Goal: Task Accomplishment & Management: Manage account settings

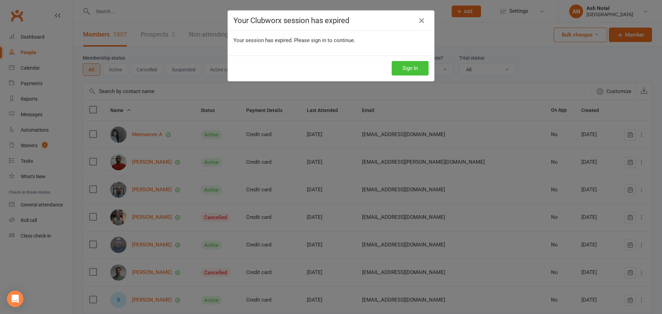
click at [405, 73] on button "Sign In" at bounding box center [410, 68] width 37 height 14
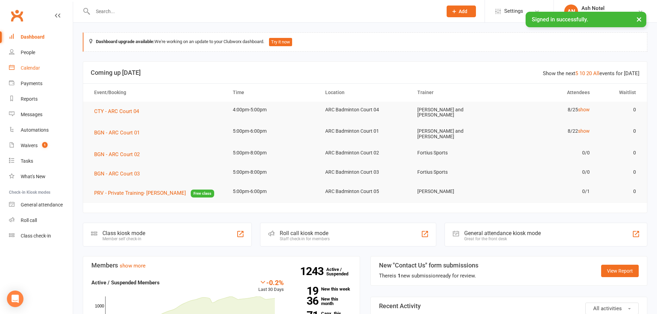
click at [51, 67] on link "Calendar" at bounding box center [41, 68] width 64 height 16
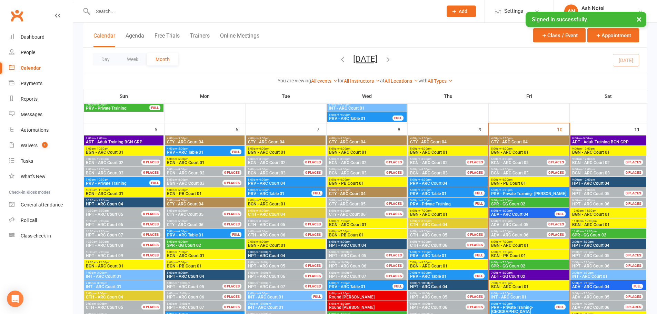
scroll to position [310, 0]
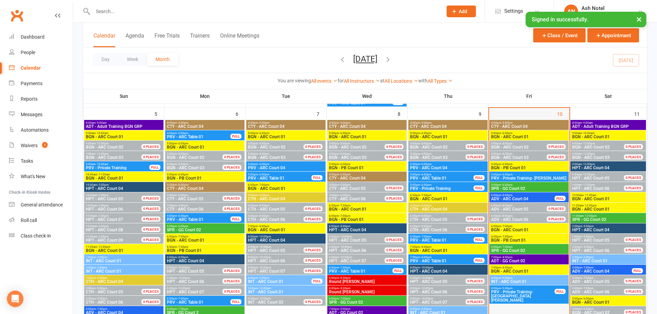
click at [538, 118] on div "10" at bounding box center [529, 254] width 80 height 292
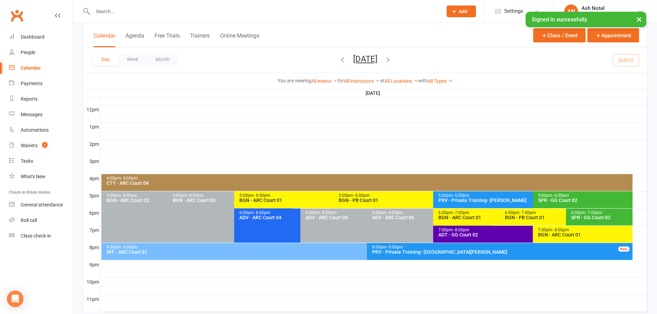
scroll to position [260, 0]
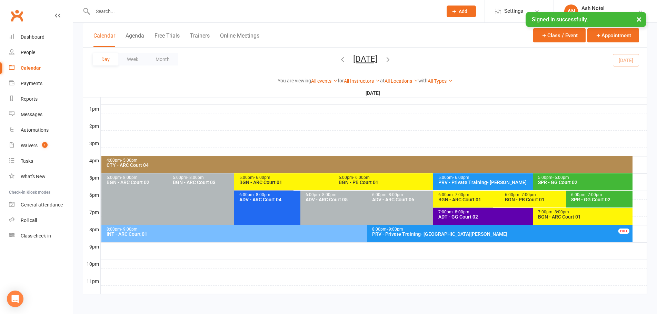
click at [641, 19] on button "×" at bounding box center [639, 19] width 12 height 15
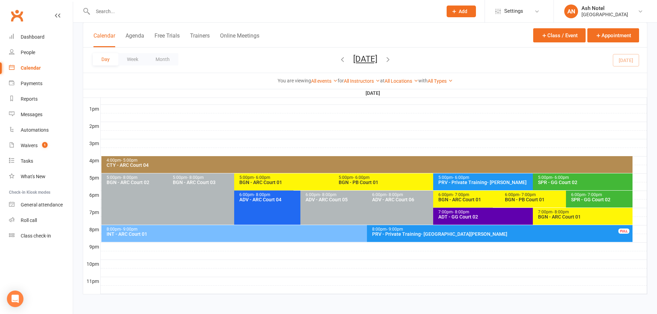
click at [557, 184] on div "SPR - GG Court 02" at bounding box center [584, 182] width 93 height 5
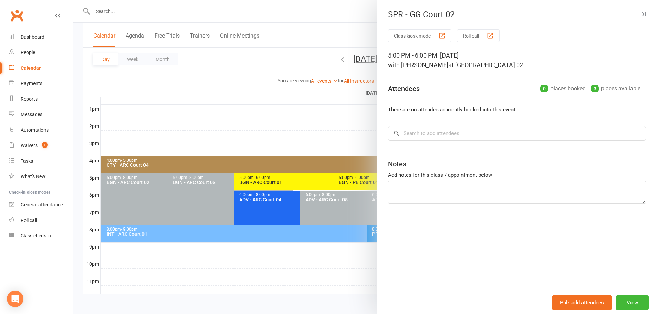
click at [640, 14] on button "button" at bounding box center [642, 14] width 8 height 8
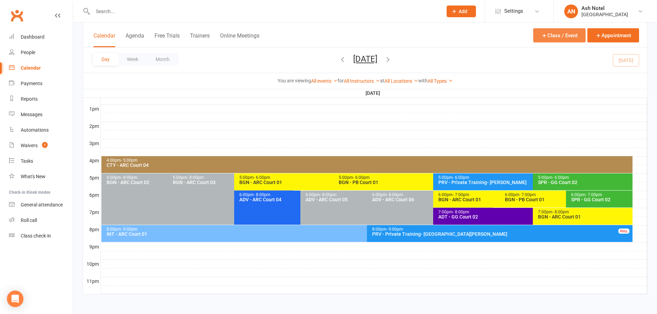
click at [563, 36] on button "Class / Event" at bounding box center [559, 35] width 52 height 14
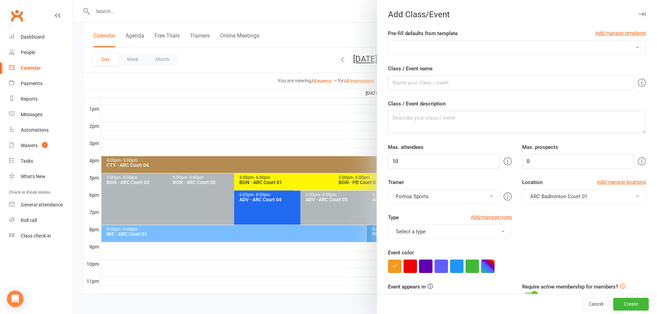
click at [585, 50] on select "Badminton Coaching - ADT - Adult Training Badminton Coaching - ADV - Advanced B…" at bounding box center [516, 48] width 257 height 14
drag, startPoint x: 463, startPoint y: 50, endPoint x: 467, endPoint y: 48, distance: 5.1
click at [463, 50] on select "Badminton Coaching - ADT - Adult Training Badminton Coaching - ADV - Advanced B…" at bounding box center [516, 48] width 257 height 14
click at [638, 14] on icon "button" at bounding box center [641, 14] width 7 height 4
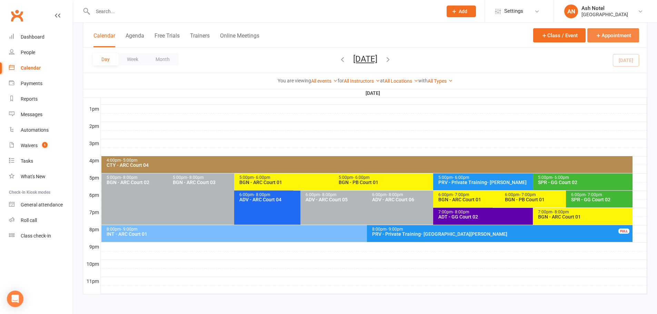
click at [612, 33] on button "Appointment" at bounding box center [613, 35] width 52 height 14
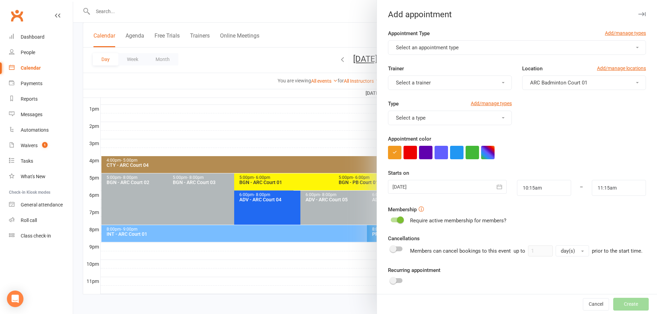
click at [322, 121] on div at bounding box center [365, 157] width 584 height 314
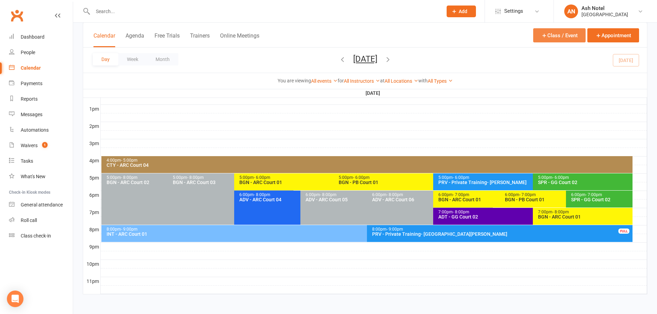
click at [571, 34] on button "Class / Event" at bounding box center [559, 35] width 52 height 14
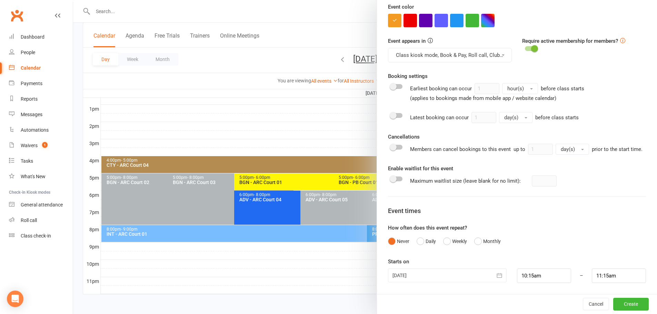
scroll to position [185, 0]
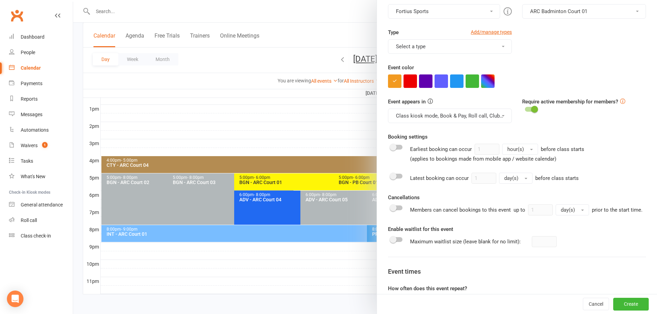
click at [486, 122] on button "Class kiosk mode, Book & Pay, Roll call, Clubworx website calendar and Mobile a…" at bounding box center [450, 116] width 124 height 14
click at [498, 114] on button "Class kiosk mode, Book & Pay, Roll call, Clubworx website calendar and Mobile a…" at bounding box center [450, 116] width 124 height 14
click at [346, 118] on div at bounding box center [365, 157] width 584 height 314
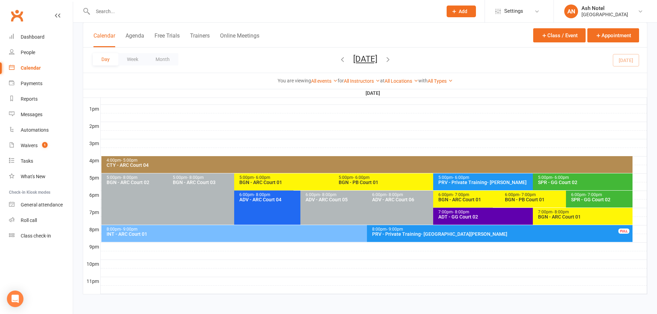
click at [392, 57] on icon "button" at bounding box center [388, 60] width 8 height 8
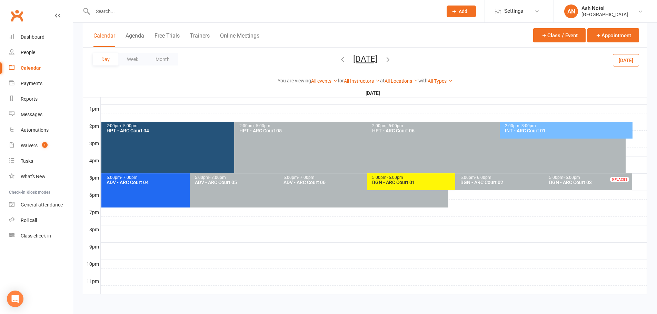
click at [392, 57] on icon "button" at bounding box center [388, 60] width 8 height 8
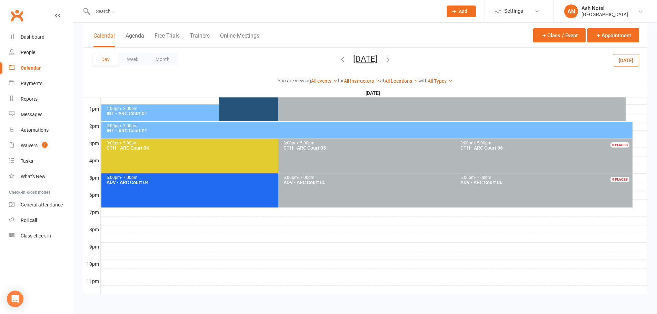
click at [392, 57] on icon "button" at bounding box center [388, 60] width 8 height 8
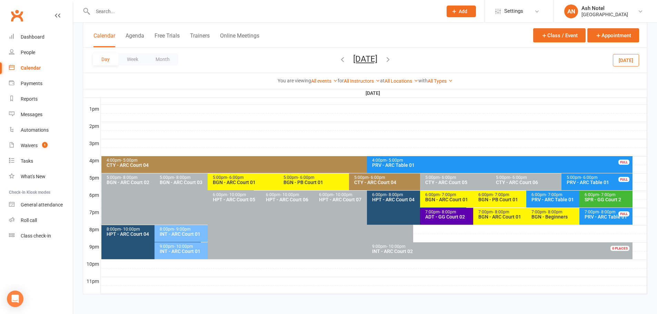
click at [392, 57] on icon "button" at bounding box center [388, 60] width 8 height 8
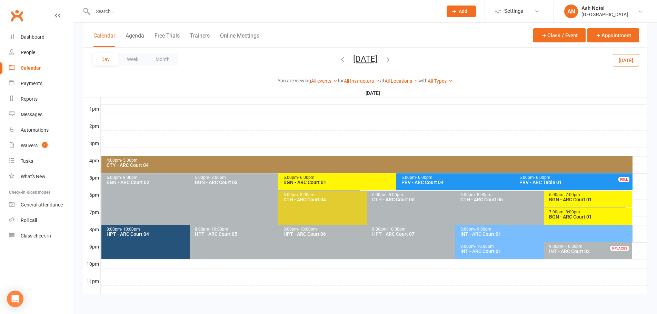
click at [339, 56] on icon "button" at bounding box center [343, 60] width 8 height 8
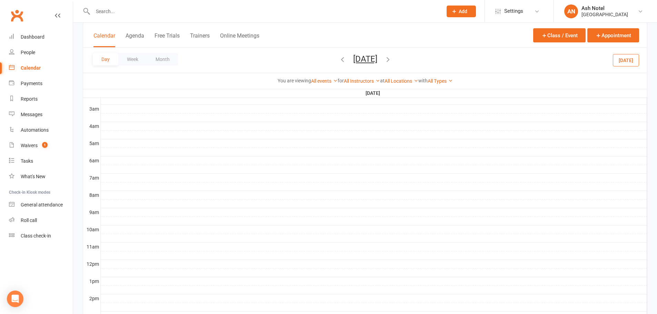
scroll to position [0, 0]
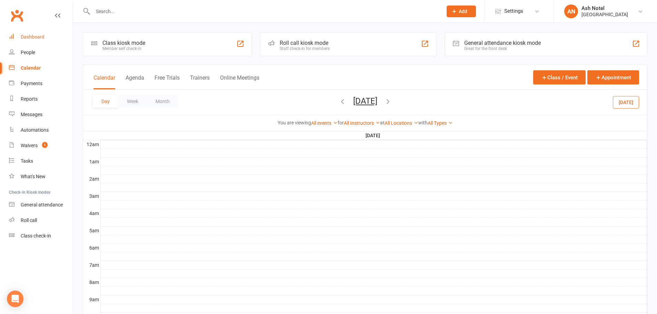
click at [30, 35] on div "Dashboard" at bounding box center [33, 37] width 24 height 6
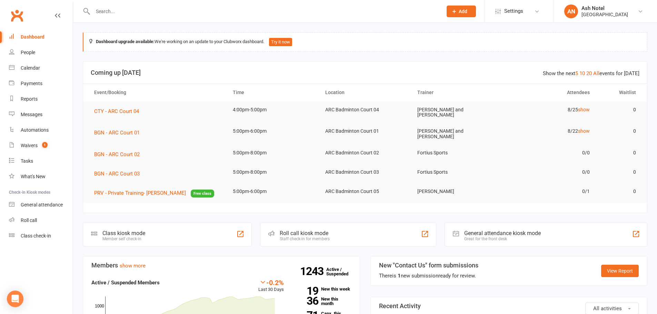
click at [153, 14] on input "text" at bounding box center [264, 12] width 347 height 10
paste input "chandshiva76@gmail.com"
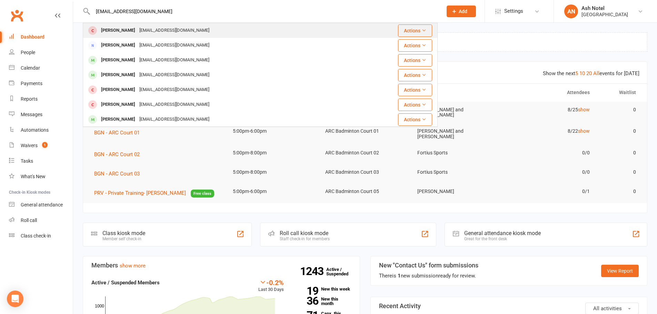
type input "chandshiva76@gmail.com"
click at [149, 29] on div "chandshiva76@gmail.com" at bounding box center [174, 31] width 74 height 10
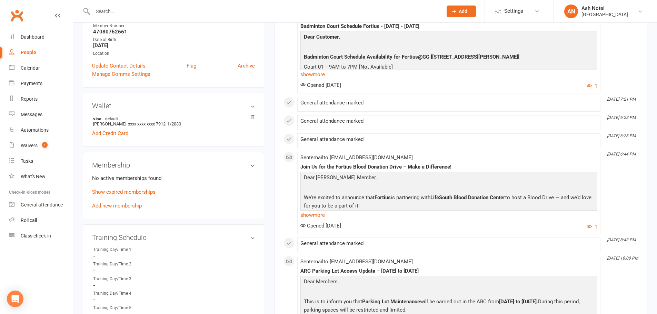
scroll to position [172, 0]
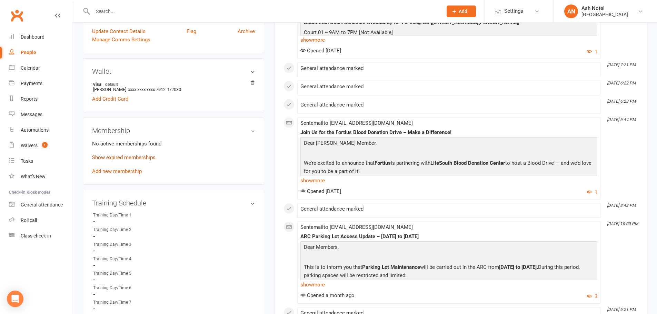
click at [137, 159] on link "Show expired memberships" at bounding box center [123, 158] width 63 height 6
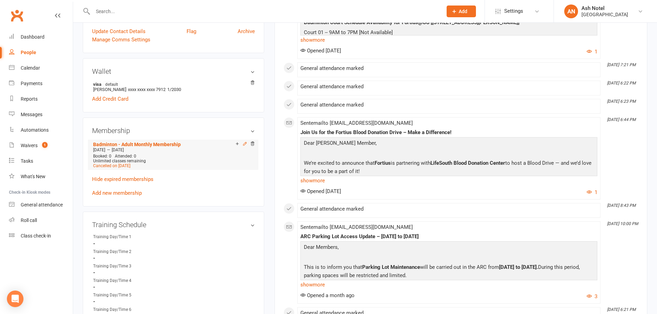
click at [245, 145] on icon at bounding box center [244, 143] width 3 height 3
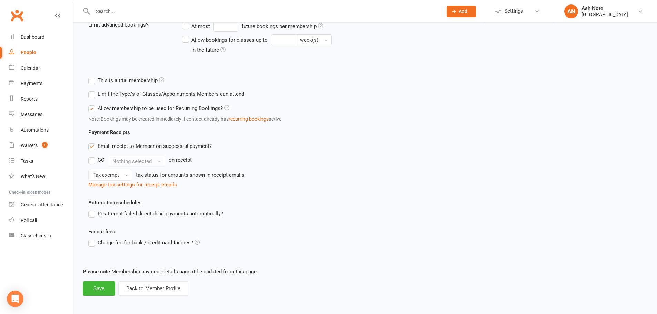
scroll to position [209, 0]
click at [167, 289] on button "Back to Member Profile" at bounding box center [153, 287] width 70 height 14
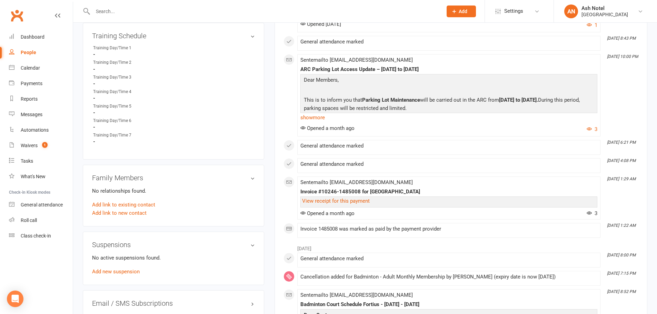
scroll to position [207, 0]
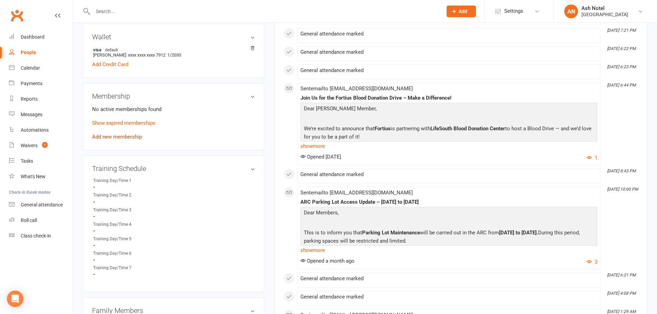
click at [113, 140] on link "Add new membership" at bounding box center [117, 137] width 50 height 6
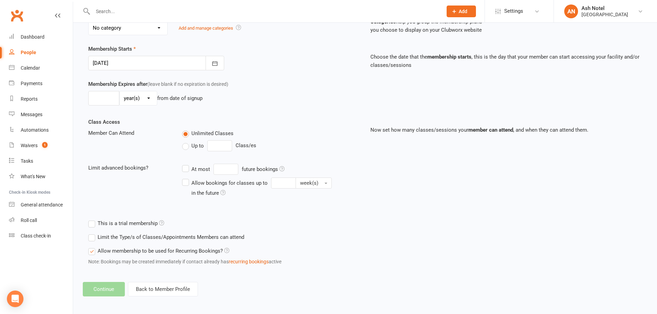
scroll to position [151, 0]
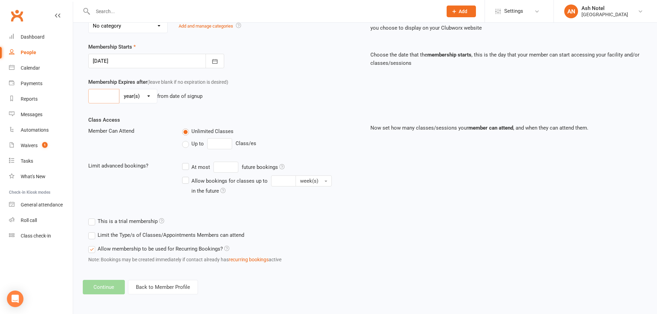
click at [100, 91] on input "number" at bounding box center [103, 96] width 31 height 14
click at [116, 81] on label "Membership Expires after (leave blank if no expiration is desired)" at bounding box center [158, 82] width 140 height 8
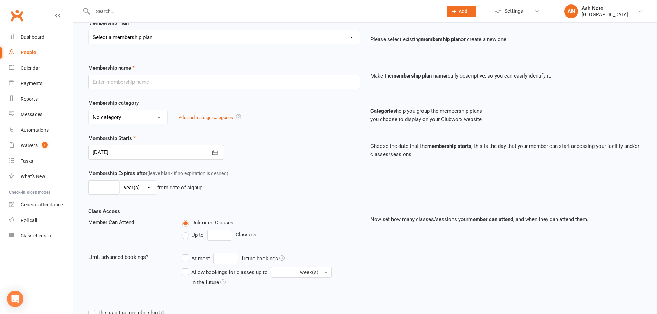
scroll to position [48, 0]
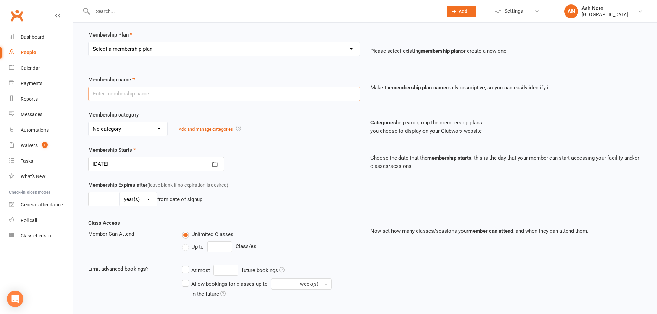
click at [132, 95] on input "text" at bounding box center [224, 94] width 272 height 14
click at [148, 79] on div "Membership name" at bounding box center [224, 89] width 282 height 26
click at [158, 54] on select "Select a membership plan Create new Membership Plan Badminton - Adult Annual Me…" at bounding box center [224, 49] width 271 height 14
select select "2"
click at [89, 42] on select "Select a membership plan Create new Membership Plan Badminton - Adult Annual Me…" at bounding box center [224, 49] width 271 height 14
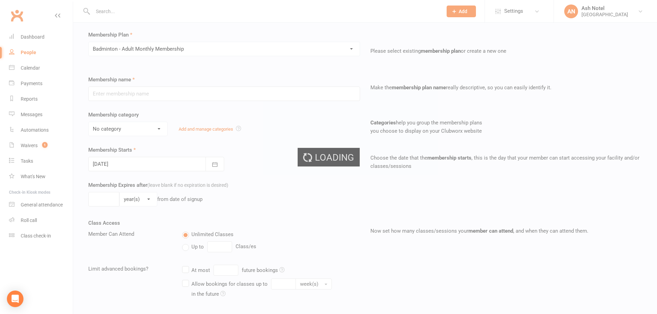
type input "Badminton - Adult Monthly Membership"
select select "0"
type input "0"
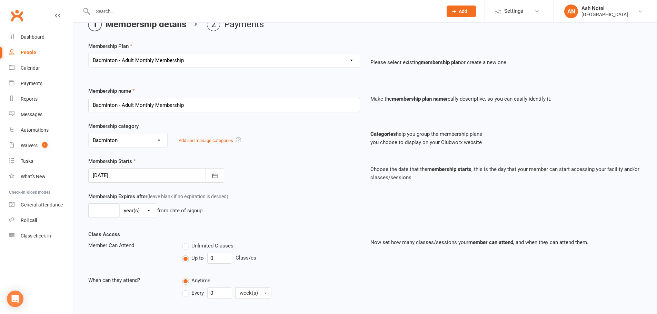
scroll to position [116, 0]
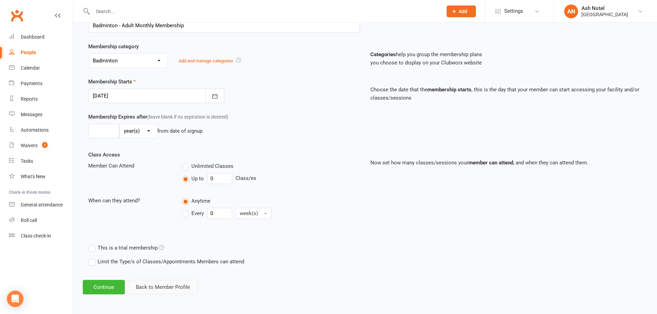
click at [188, 287] on button "Back to Member Profile" at bounding box center [163, 287] width 70 height 14
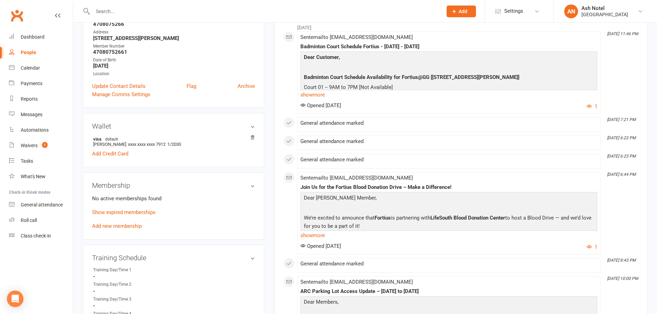
scroll to position [207, 0]
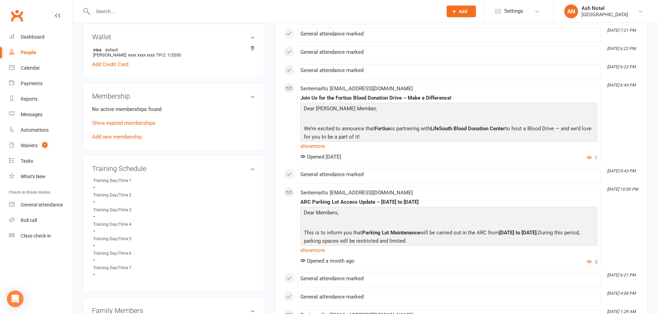
click at [130, 119] on membership-list "No active memberships found Show expired memberships Add new membership" at bounding box center [173, 122] width 163 height 35
click at [124, 122] on link "Show expired memberships" at bounding box center [123, 123] width 63 height 6
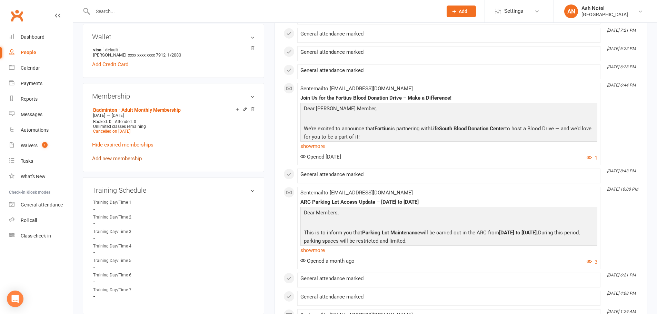
click at [117, 157] on link "Add new membership" at bounding box center [117, 159] width 50 height 6
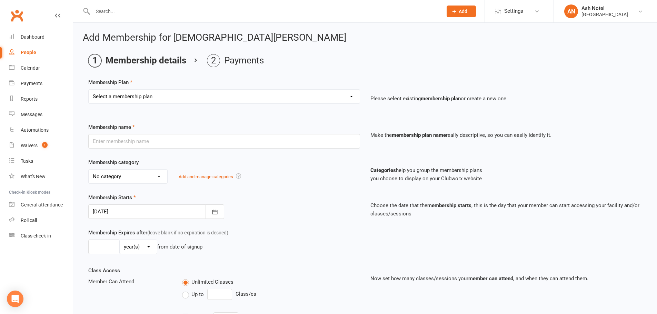
click at [134, 94] on select "Select a membership plan Create new Membership Plan Badminton - Adult Annual Me…" at bounding box center [224, 97] width 271 height 14
select select "2"
click at [89, 90] on select "Select a membership plan Create new Membership Plan Badminton - Adult Annual Me…" at bounding box center [224, 97] width 271 height 14
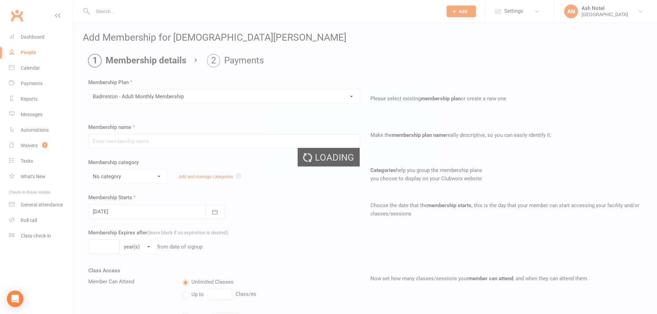
type input "Badminton - Adult Monthly Membership"
select select "0"
type input "0"
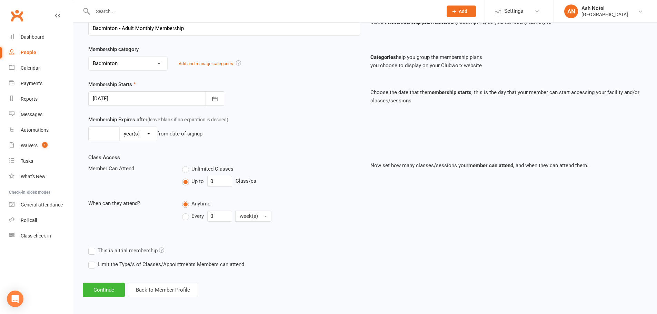
scroll to position [116, 0]
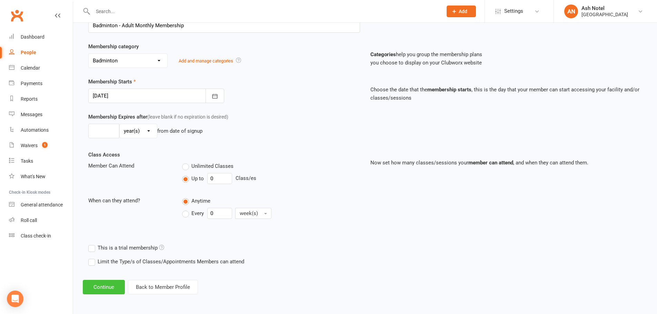
click at [106, 289] on button "Continue" at bounding box center [104, 287] width 42 height 14
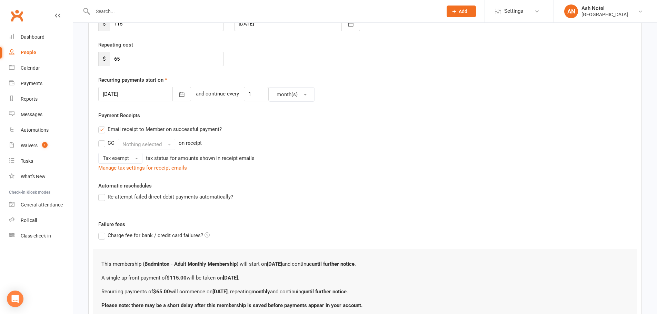
scroll to position [0, 0]
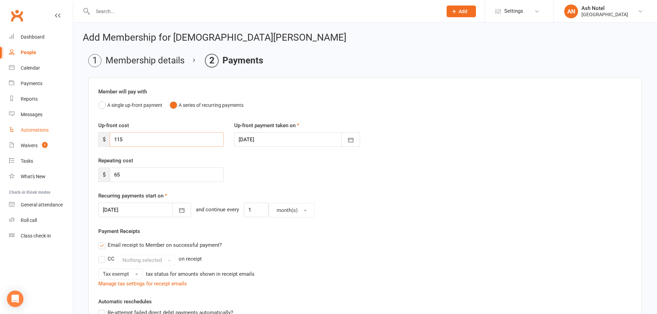
drag, startPoint x: 138, startPoint y: 139, endPoint x: 37, endPoint y: 130, distance: 101.4
click at [37, 130] on ui-view "Prospect Member Non-attending contact Class / event Appointment Task Membership…" at bounding box center [328, 240] width 657 height 476
type input "44"
click at [137, 174] on input "65" at bounding box center [167, 175] width 114 height 14
click at [149, 166] on div "Repeating cost $ 65" at bounding box center [161, 170] width 136 height 26
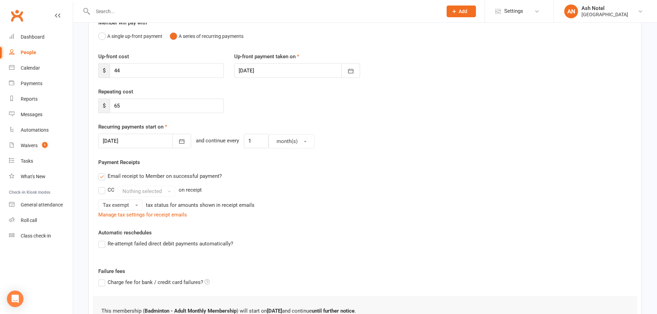
scroll to position [103, 0]
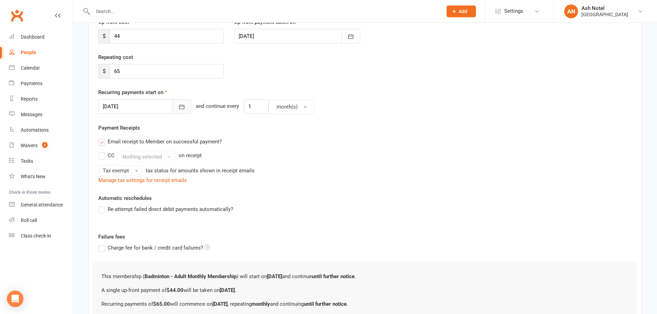
click at [178, 104] on icon "button" at bounding box center [181, 106] width 7 height 7
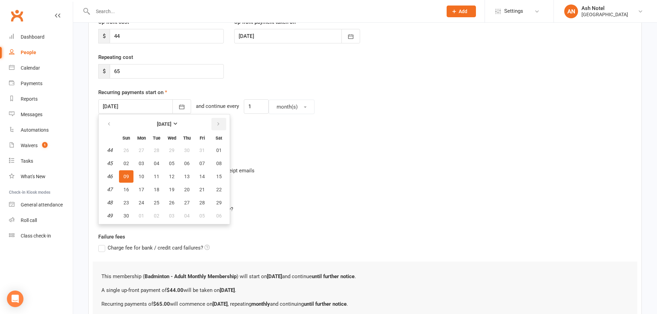
click at [211, 124] on button "button" at bounding box center [218, 124] width 15 height 12
click at [134, 149] on button "01" at bounding box center [141, 150] width 14 height 12
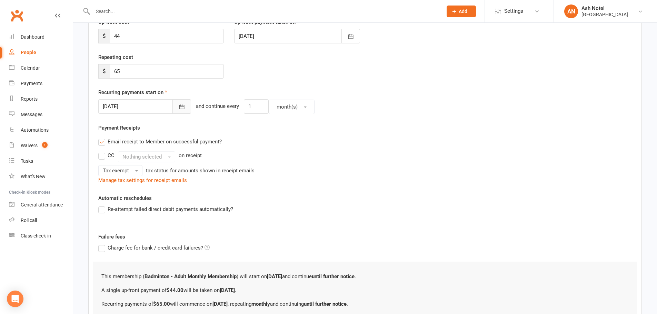
click at [178, 110] on icon "button" at bounding box center [181, 106] width 7 height 7
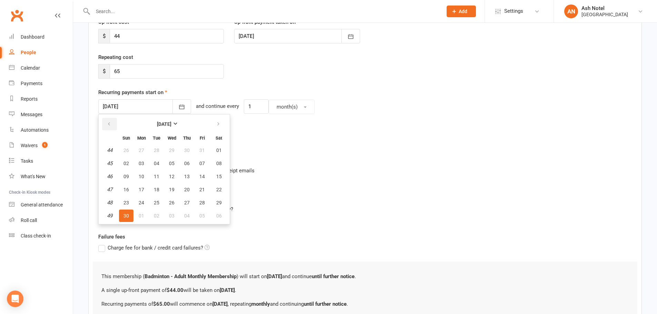
drag, startPoint x: 108, startPoint y: 122, endPoint x: 146, endPoint y: 137, distance: 41.4
click at [108, 122] on icon "button" at bounding box center [109, 124] width 5 height 6
click at [219, 125] on icon "button" at bounding box center [218, 124] width 5 height 6
click at [215, 149] on button "01" at bounding box center [219, 150] width 18 height 12
type input "01 Nov 2025"
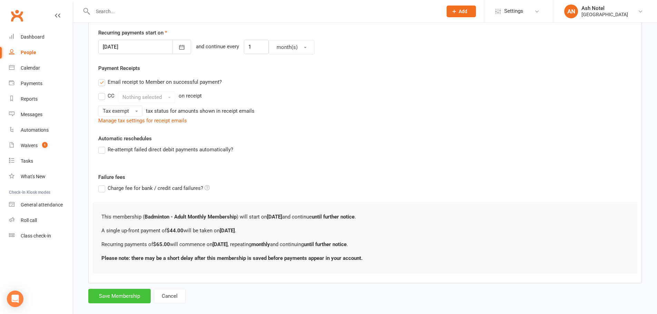
scroll to position [173, 0]
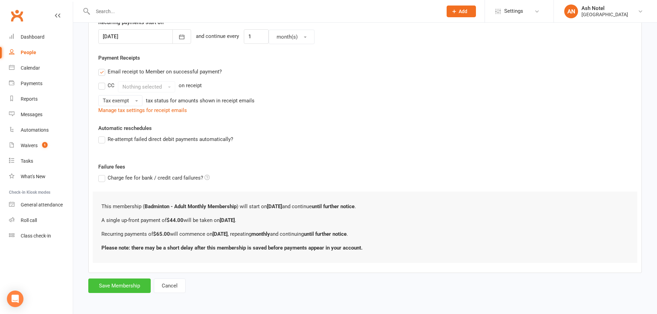
click at [116, 287] on button "Save Membership" at bounding box center [119, 286] width 62 height 14
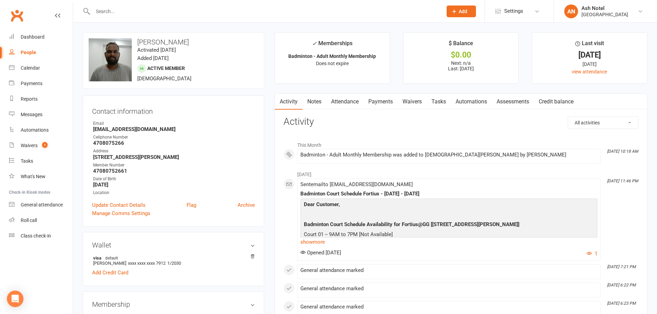
click at [132, 8] on input "text" at bounding box center [264, 12] width 347 height 10
paste input "Gopi Chand Doddaka"
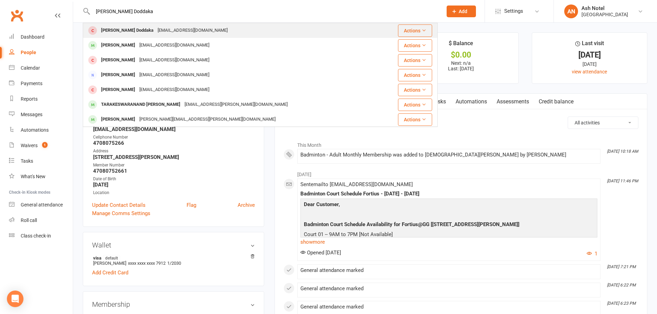
type input "Gopi Chand Doddaka"
click at [121, 26] on div "Gopi chand Doddaka" at bounding box center [127, 31] width 57 height 10
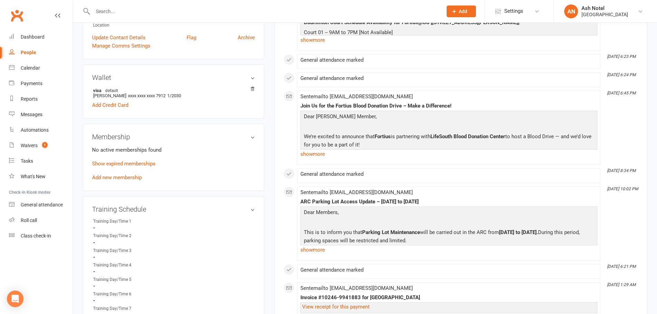
scroll to position [241, 0]
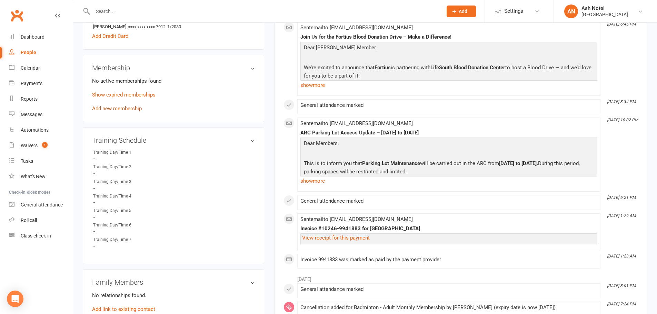
click at [115, 106] on link "Add new membership" at bounding box center [117, 109] width 50 height 6
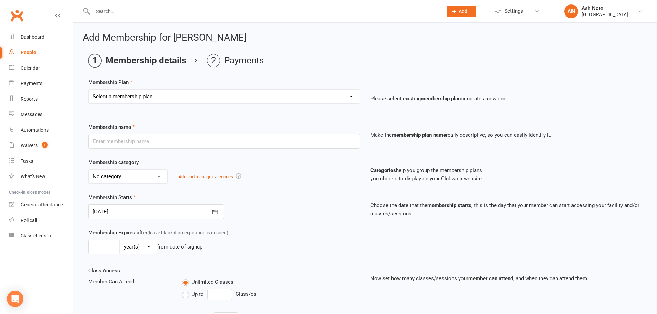
click at [115, 101] on select "Select a membership plan Create new Membership Plan Badminton - Adult Annual Me…" at bounding box center [224, 97] width 271 height 14
select select "2"
click at [89, 90] on select "Select a membership plan Create new Membership Plan Badminton - Adult Annual Me…" at bounding box center [224, 97] width 271 height 14
type input "Badminton - Adult Monthly Membership"
select select "0"
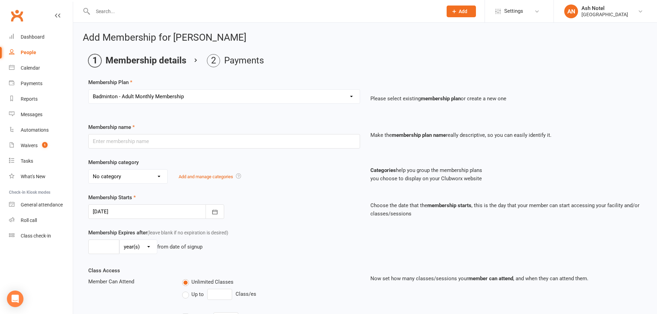
type input "0"
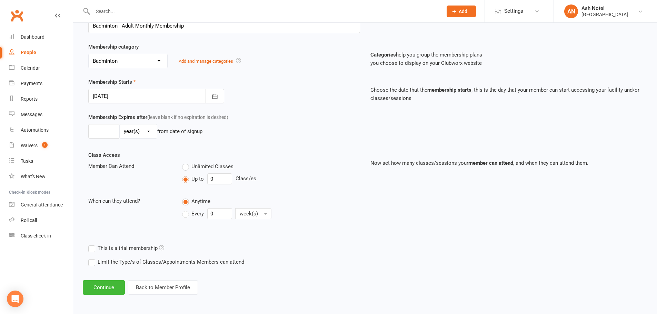
scroll to position [116, 0]
click at [110, 284] on button "Continue" at bounding box center [104, 287] width 42 height 14
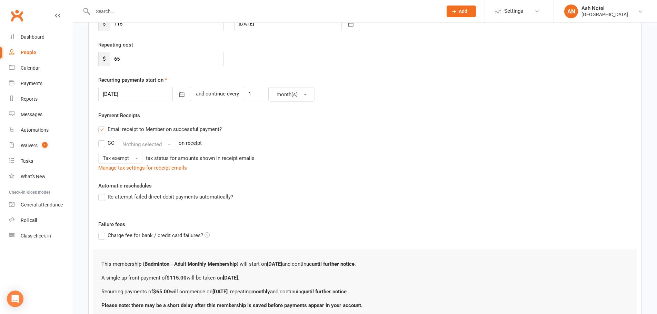
scroll to position [0, 0]
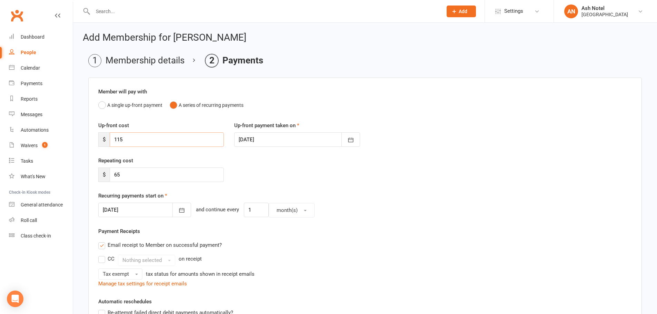
click at [73, 126] on div "Add Membership for Gopi chand Doddaka Membership details Payments Member will p…" at bounding box center [365, 250] width 584 height 455
type input "44"
click at [260, 135] on div at bounding box center [297, 139] width 126 height 14
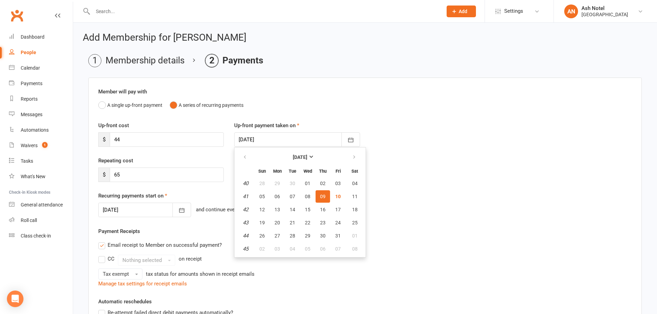
click at [276, 118] on div "Member will pay with A single up-front payment A series of recurring payments U…" at bounding box center [365, 262] width 554 height 369
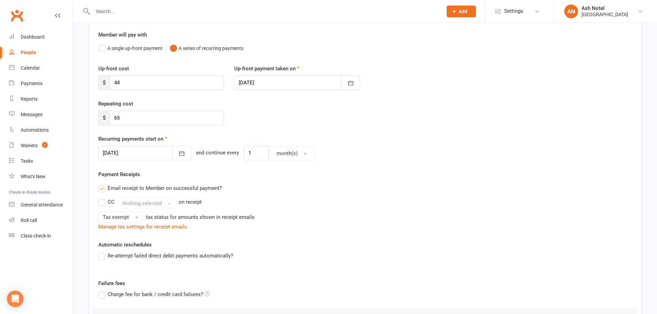
scroll to position [69, 0]
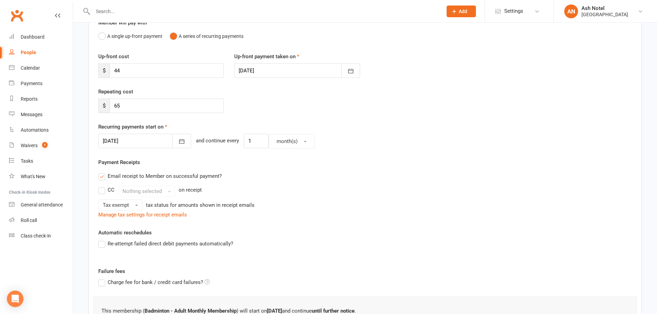
click at [153, 143] on div at bounding box center [144, 141] width 93 height 14
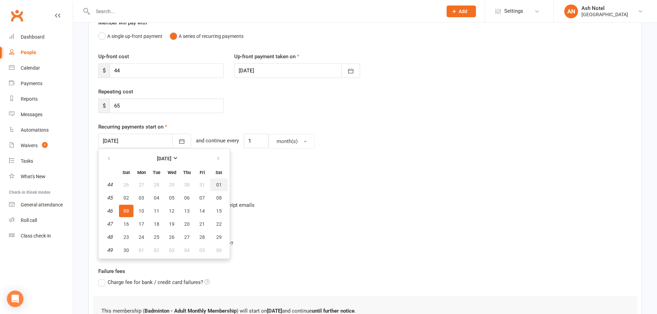
click at [221, 181] on button "01" at bounding box center [219, 185] width 18 height 12
type input "01 Nov 2025"
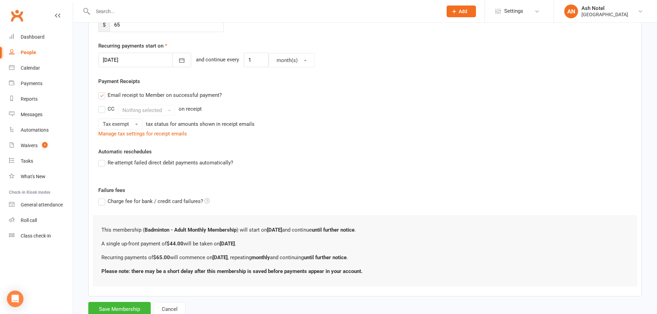
scroll to position [173, 0]
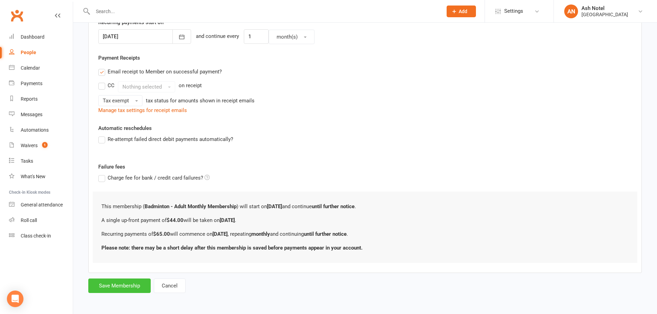
click at [143, 283] on button "Save Membership" at bounding box center [119, 286] width 62 height 14
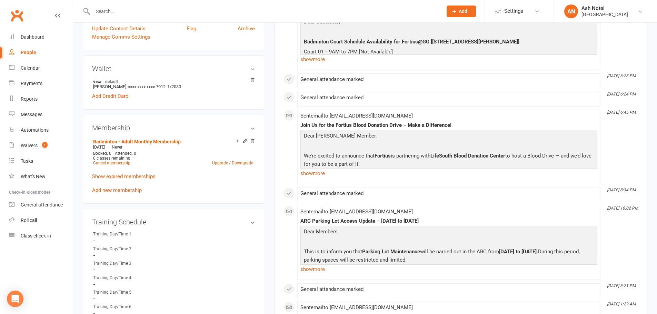
scroll to position [241, 0]
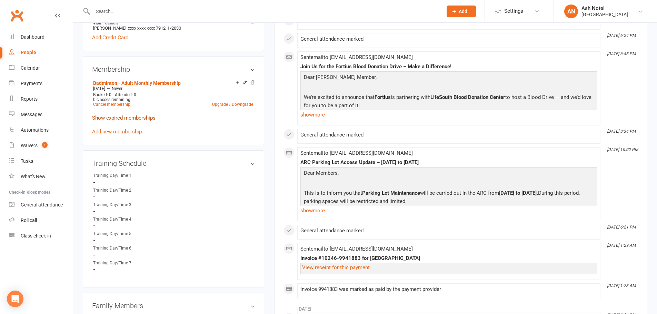
click at [137, 115] on link "Show expired memberships" at bounding box center [123, 118] width 63 height 6
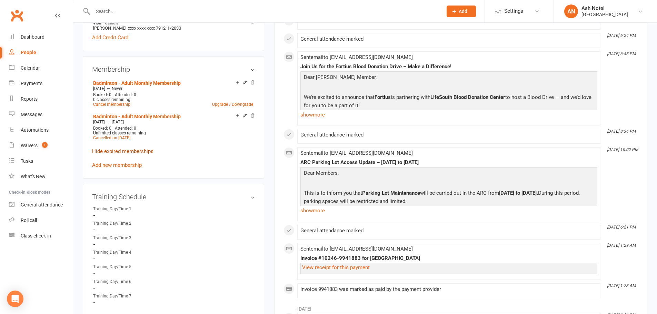
click at [115, 148] on link "Hide expired memberships" at bounding box center [122, 151] width 61 height 6
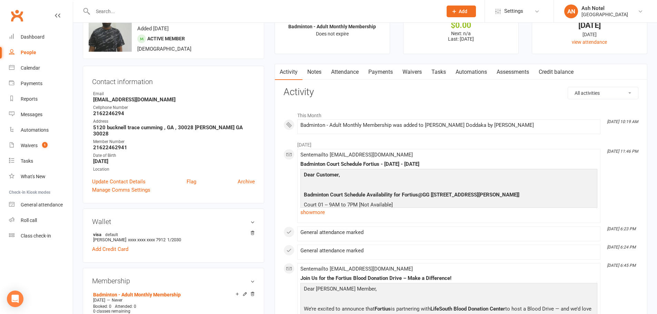
scroll to position [0, 0]
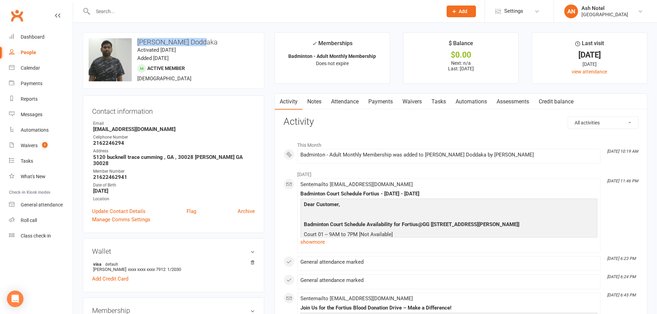
drag, startPoint x: 200, startPoint y: 45, endPoint x: 138, endPoint y: 42, distance: 61.8
click at [138, 42] on h3 "Gopi chand Doddaka" at bounding box center [174, 42] width 170 height 8
drag, startPoint x: 152, startPoint y: 131, endPoint x: 95, endPoint y: 131, distance: 57.3
click at [95, 131] on strong "dgopid24@gmail.com" at bounding box center [174, 129] width 162 height 6
copy strong "dgopid24@gmail.com"
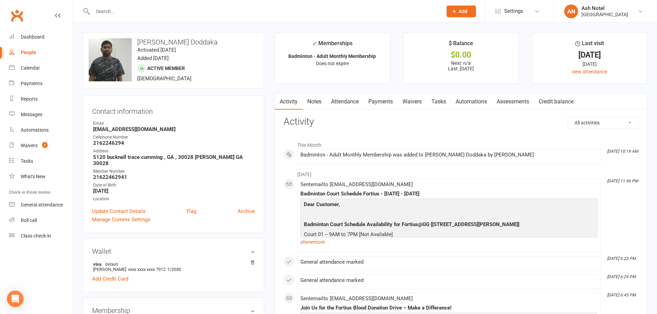
click at [120, 10] on input "text" at bounding box center [264, 12] width 347 height 10
paste input "ganesh.pn1990@gmail.com"
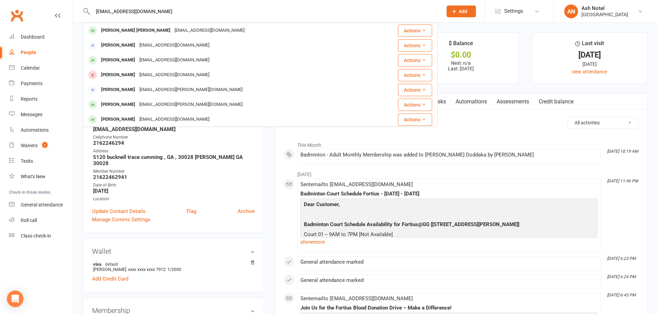
type input "ganesh.pn1990@gmail.com"
click at [124, 32] on div "Ganesh Aithal Parampalli Narayana" at bounding box center [135, 31] width 73 height 10
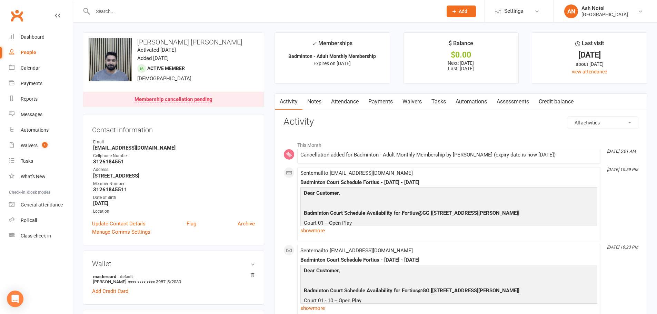
drag, startPoint x: 139, startPoint y: 43, endPoint x: 249, endPoint y: 42, distance: 109.7
click at [249, 42] on h3 "Ganesh Aithal Parampalli Narayana" at bounding box center [174, 42] width 170 height 8
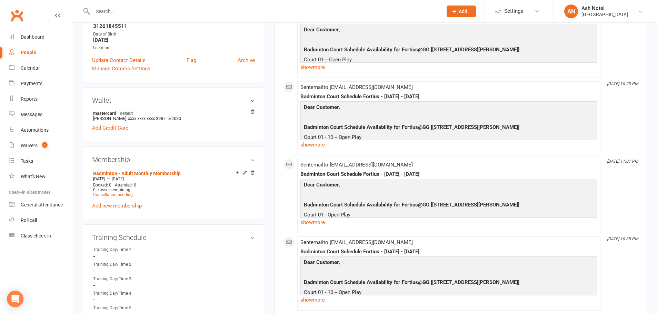
scroll to position [172, 0]
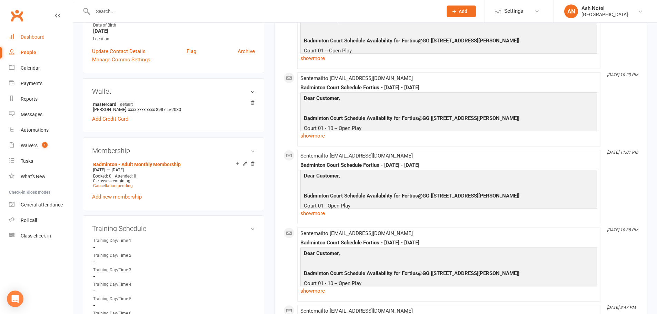
click at [29, 38] on div "Dashboard" at bounding box center [33, 37] width 24 height 6
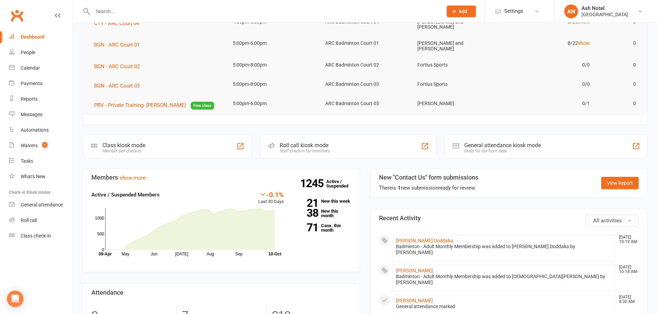
scroll to position [172, 0]
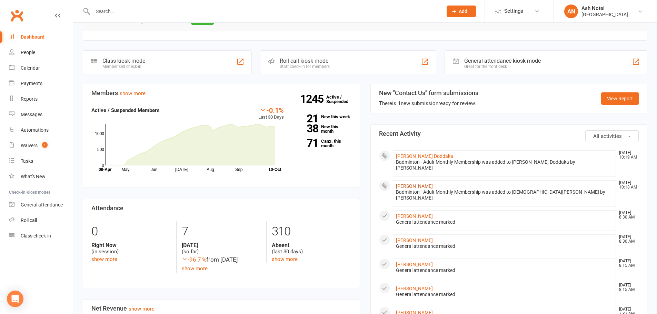
click at [411, 183] on link "Shiva chand Doddaka" at bounding box center [414, 186] width 37 height 6
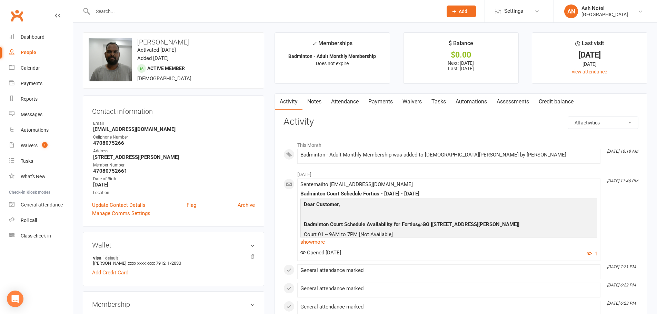
click at [376, 106] on link "Payments" at bounding box center [381, 102] width 34 height 16
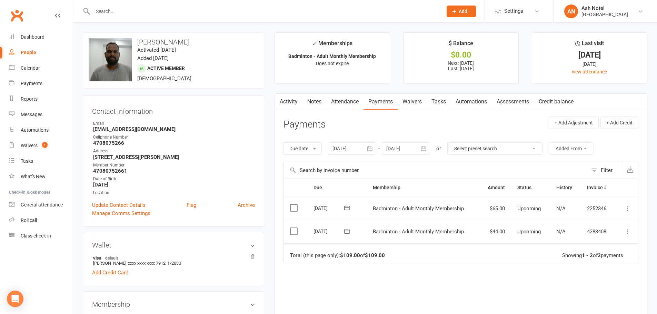
click at [285, 97] on link "Activity" at bounding box center [289, 102] width 28 height 16
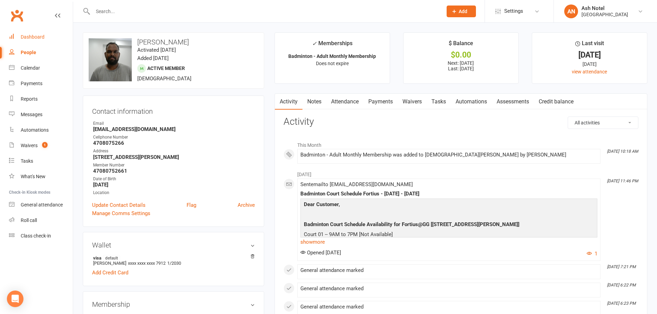
click at [40, 40] on div "Dashboard" at bounding box center [33, 37] width 24 height 6
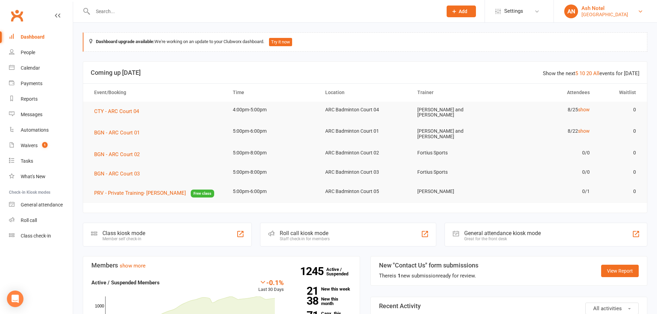
click at [609, 13] on div "[GEOGRAPHIC_DATA]" at bounding box center [605, 14] width 47 height 6
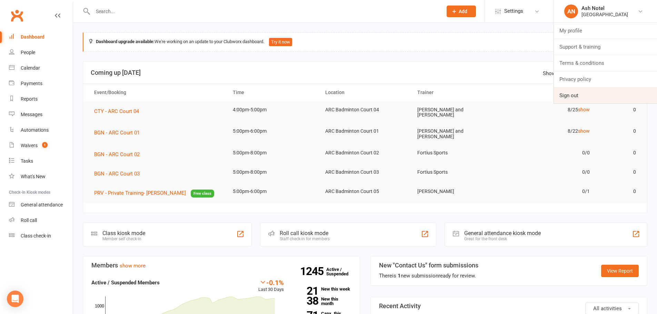
click at [570, 91] on link "Sign out" at bounding box center [605, 96] width 103 height 16
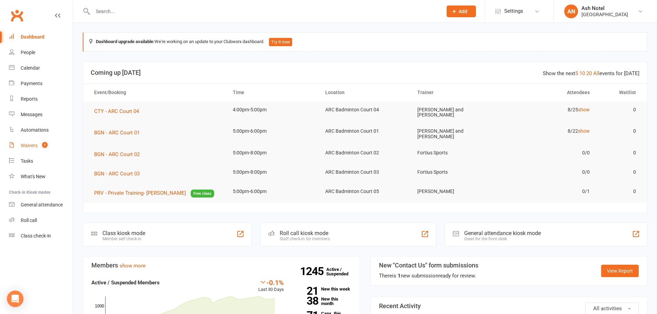
click at [15, 147] on link "Waivers 1" at bounding box center [41, 146] width 64 height 16
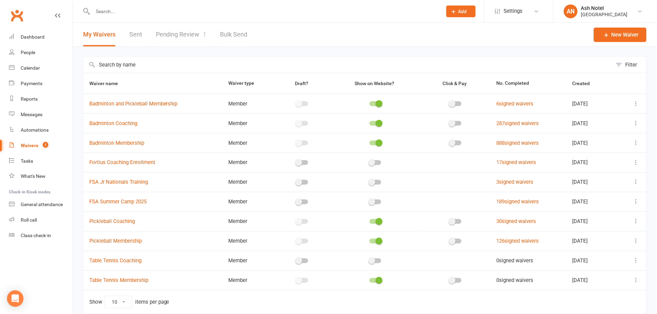
click at [195, 34] on link "Pending Review 1" at bounding box center [181, 35] width 51 height 24
select select "25"
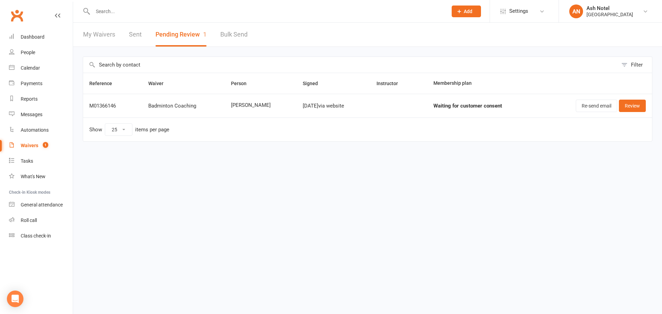
click at [101, 34] on link "My Waivers" at bounding box center [99, 35] width 32 height 24
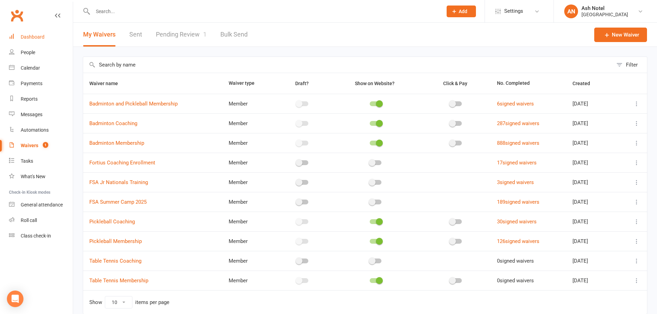
click at [57, 36] on link "Dashboard" at bounding box center [41, 37] width 64 height 16
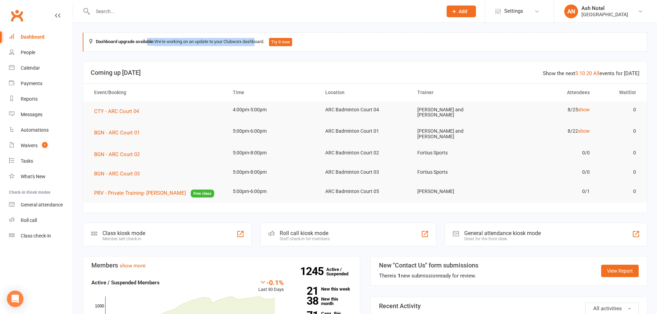
drag, startPoint x: 258, startPoint y: 40, endPoint x: 149, endPoint y: 42, distance: 108.7
click at [149, 42] on div "Dashboard upgrade available: We're working on an update to your Clubworx dashbo…" at bounding box center [365, 41] width 565 height 19
click at [149, 42] on strong "Dashboard upgrade available:" at bounding box center [125, 41] width 59 height 5
drag, startPoint x: 96, startPoint y: 42, endPoint x: 270, endPoint y: 43, distance: 173.8
click at [270, 43] on div "Dashboard upgrade available: We're working on an update to your Clubworx dashbo…" at bounding box center [365, 41] width 565 height 19
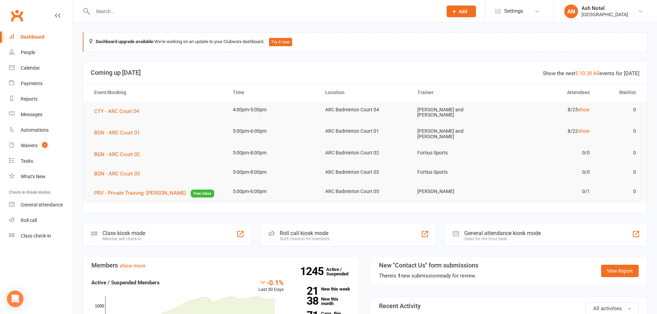
click at [270, 43] on div "Dashboard upgrade available: We're working on an update to your Clubworx dashbo…" at bounding box center [365, 41] width 565 height 19
drag, startPoint x: 270, startPoint y: 43, endPoint x: 153, endPoint y: 45, distance: 116.9
click at [153, 45] on div "Dashboard upgrade available: We're working on an update to your Clubworx dashbo…" at bounding box center [365, 41] width 565 height 19
click at [153, 42] on strong "Dashboard upgrade available:" at bounding box center [125, 41] width 59 height 5
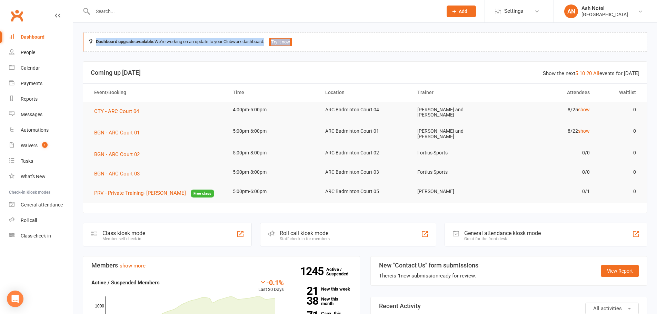
click at [152, 43] on strong "Dashboard upgrade available:" at bounding box center [125, 41] width 59 height 5
click at [127, 44] on div "Dashboard upgrade available: We're working on an update to your Clubworx dashbo…" at bounding box center [365, 41] width 565 height 19
drag, startPoint x: 112, startPoint y: 43, endPoint x: 138, endPoint y: 44, distance: 25.9
click at [139, 44] on div "Dashboard upgrade available: We're working on an update to your Clubworx dashbo…" at bounding box center [365, 41] width 565 height 19
click at [118, 43] on strong "Dashboard upgrade available:" at bounding box center [125, 41] width 59 height 5
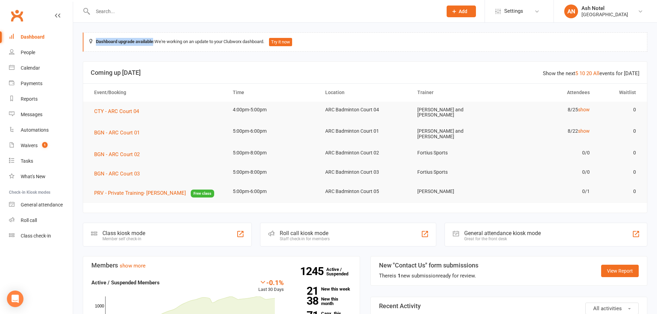
drag, startPoint x: 94, startPoint y: 42, endPoint x: 153, endPoint y: 43, distance: 59.0
click at [153, 43] on div "Dashboard upgrade available: We're working on an update to your Clubworx dashbo…" at bounding box center [365, 41] width 565 height 19
click at [153, 43] on strong "Dashboard upgrade available:" at bounding box center [125, 41] width 59 height 5
drag, startPoint x: 153, startPoint y: 43, endPoint x: 95, endPoint y: 42, distance: 58.0
click at [95, 42] on div "Dashboard upgrade available: We're working on an update to your Clubworx dashbo…" at bounding box center [365, 41] width 565 height 19
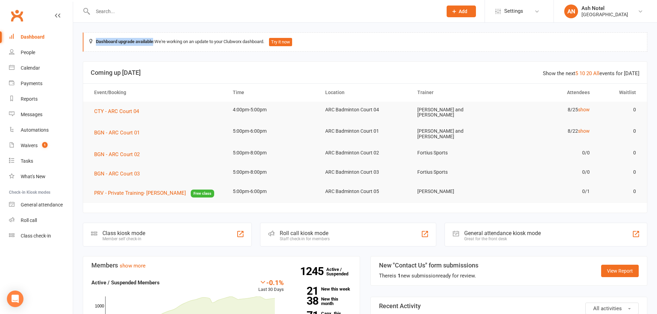
click at [98, 41] on strong "Dashboard upgrade available:" at bounding box center [125, 41] width 59 height 5
click at [96, 43] on strong "Dashboard upgrade available:" at bounding box center [125, 41] width 59 height 5
click at [601, 18] on link "AN Ash Notel Fortius Sports Academy" at bounding box center [605, 11] width 82 height 14
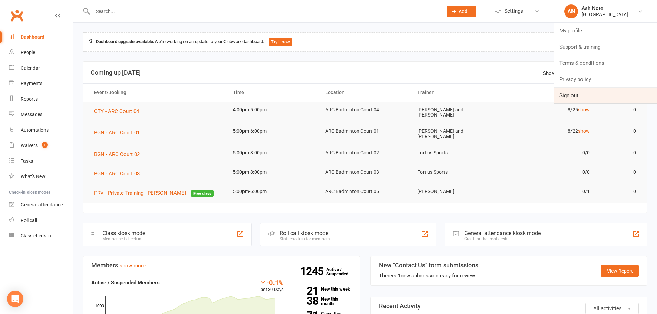
click at [572, 98] on link "Sign out" at bounding box center [605, 96] width 103 height 16
